Goal: Navigation & Orientation: Understand site structure

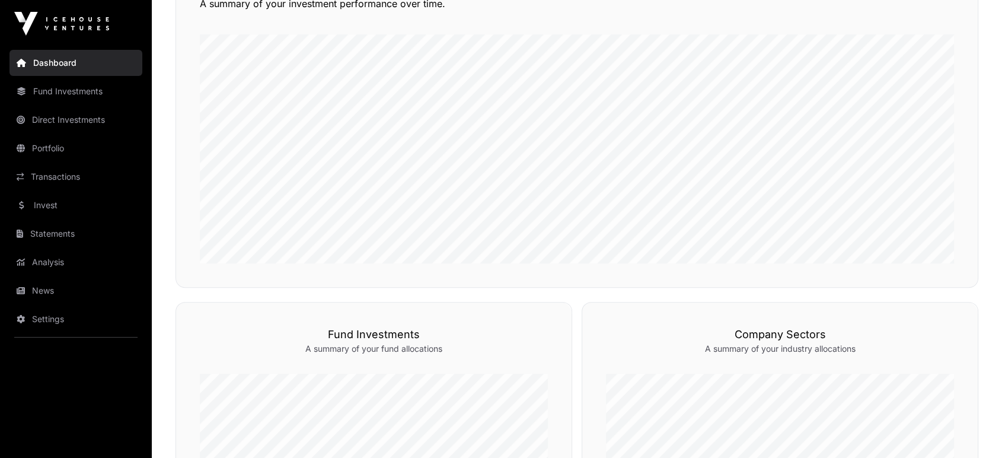
scroll to position [334, 0]
click at [62, 143] on link "Portfolio" at bounding box center [75, 148] width 133 height 26
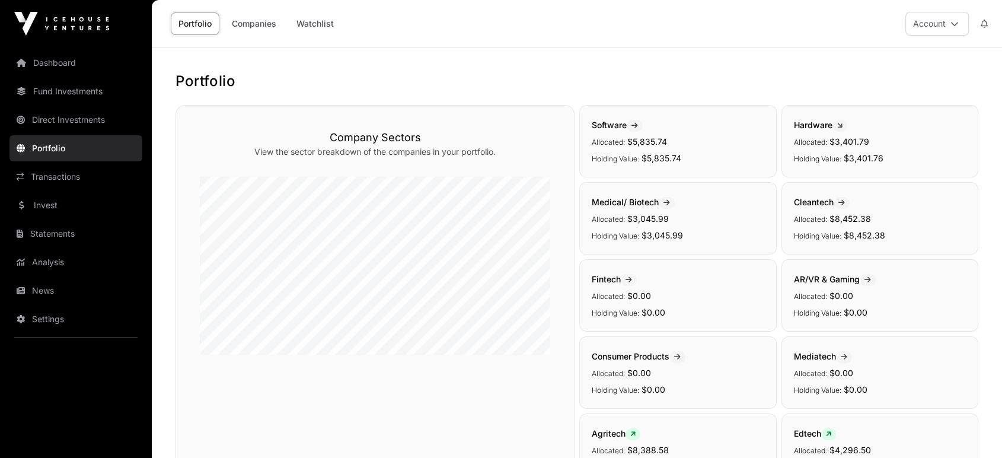
click at [312, 33] on link "Watchlist" at bounding box center [315, 23] width 53 height 23
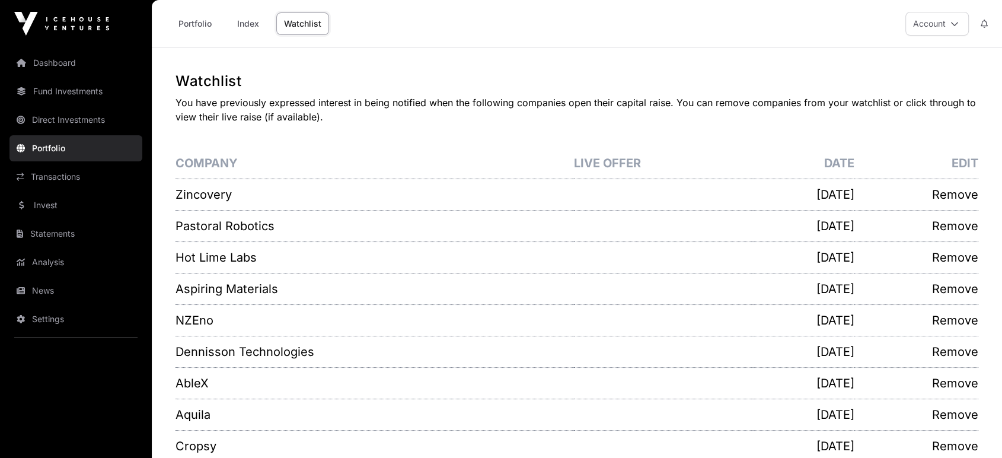
click at [256, 22] on link "Index" at bounding box center [247, 23] width 47 height 23
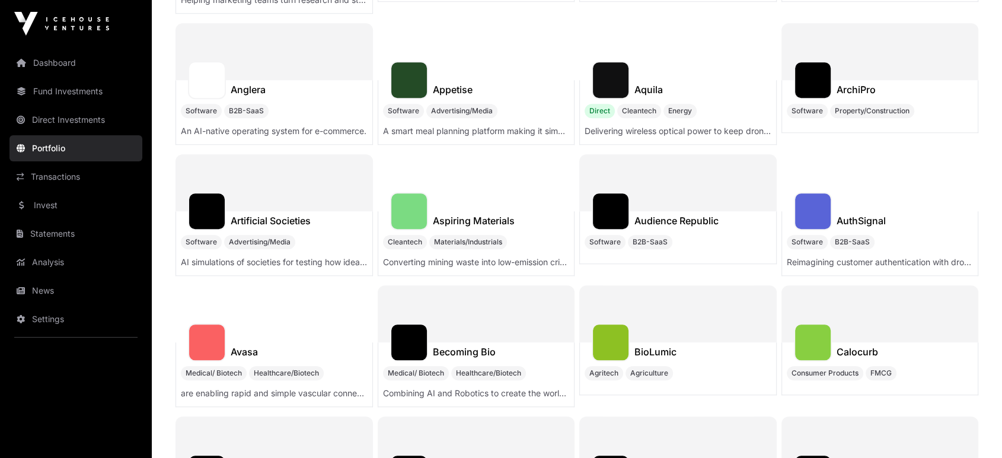
scroll to position [1093, 0]
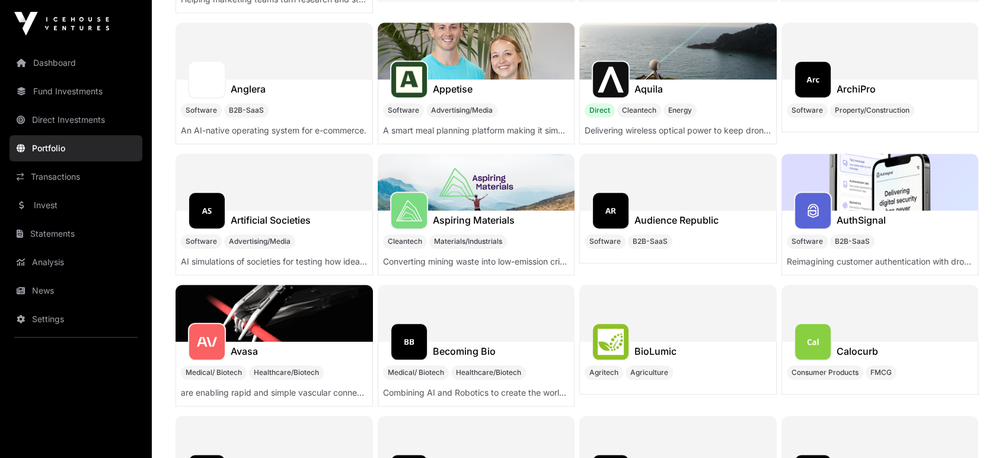
click at [46, 218] on nav "Dashboard Fund Investments Direct Investments Portfolio Transactions Invest Sta…" at bounding box center [76, 247] width 152 height 401
click at [55, 210] on link "Invest" at bounding box center [75, 205] width 133 height 26
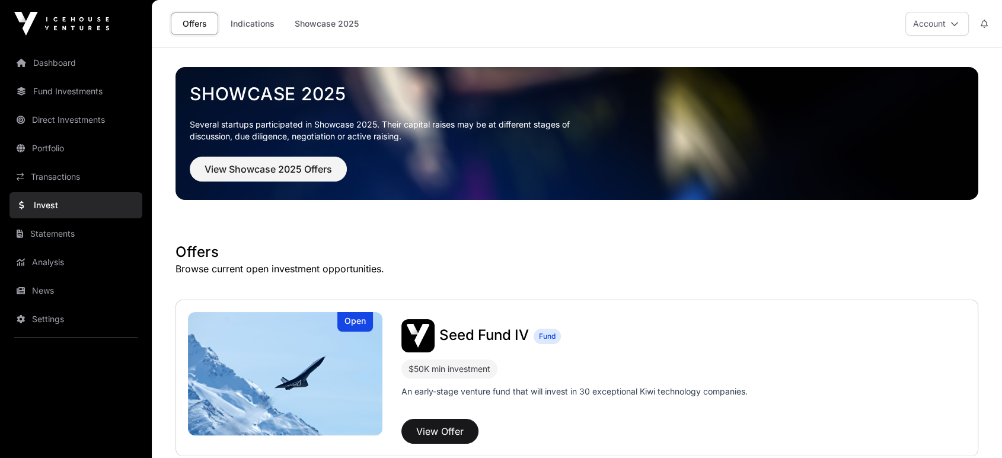
click at [256, 20] on link "Indications" at bounding box center [252, 23] width 59 height 23
